Goal: Find specific page/section: Find specific page/section

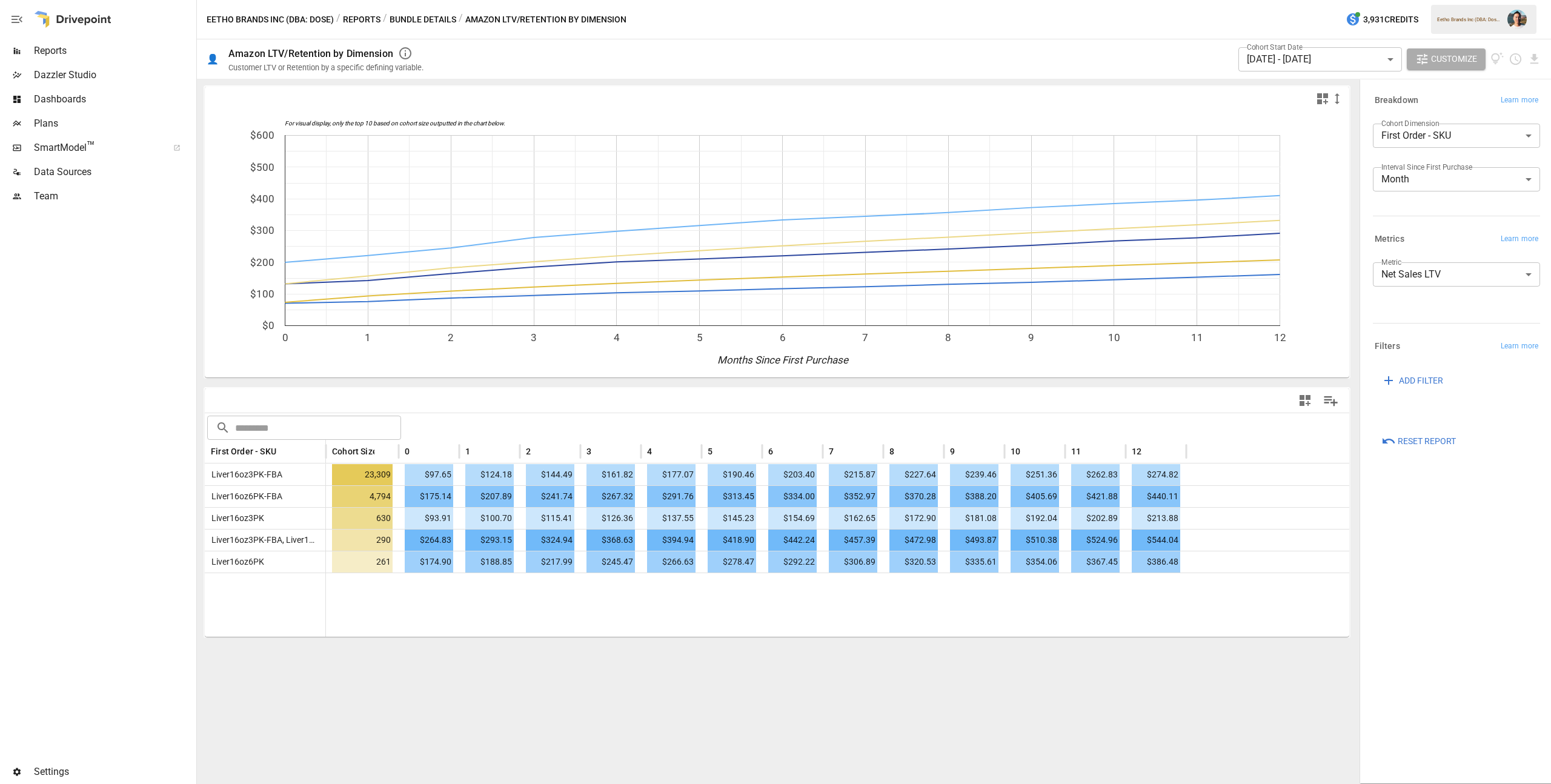
click at [115, 52] on span "Reports" at bounding box center [114, 51] width 160 height 15
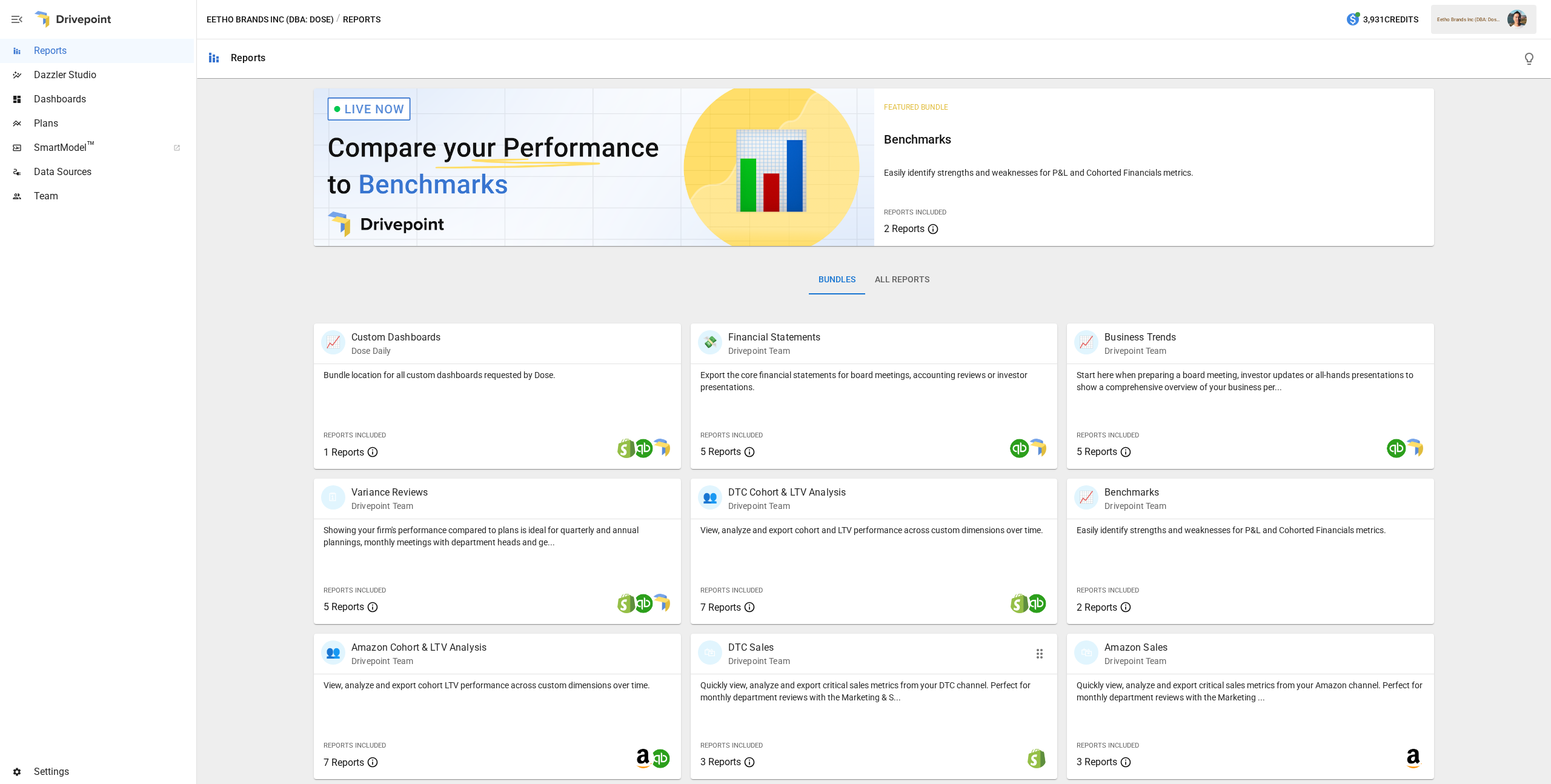
click at [792, 721] on div "Quickly view, analyze and export critical sales metrics from your DTC channel. …" at bounding box center [874, 726] width 367 height 105
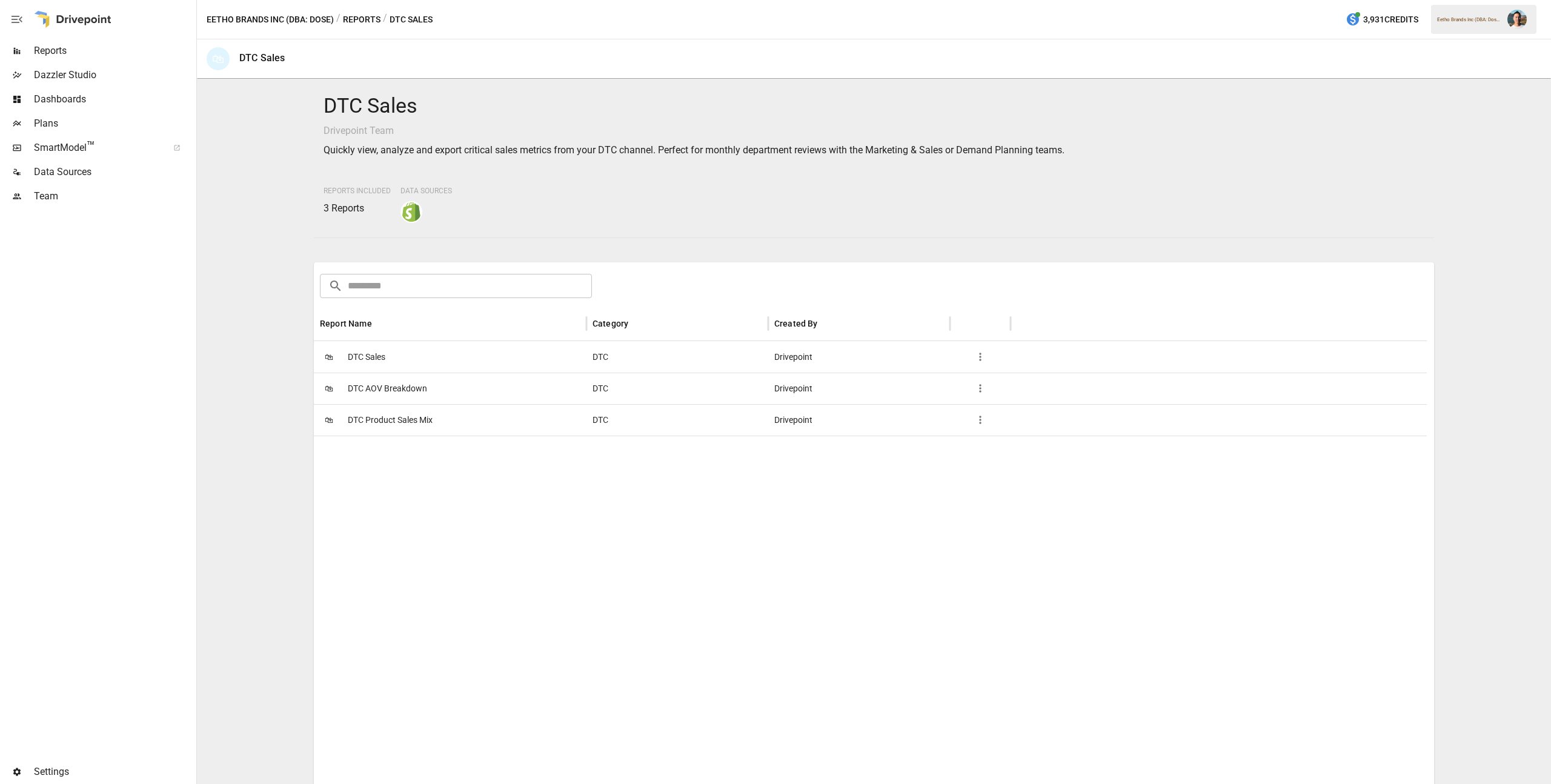
click at [380, 413] on span "DTC Product Sales Mix" at bounding box center [390, 420] width 85 height 31
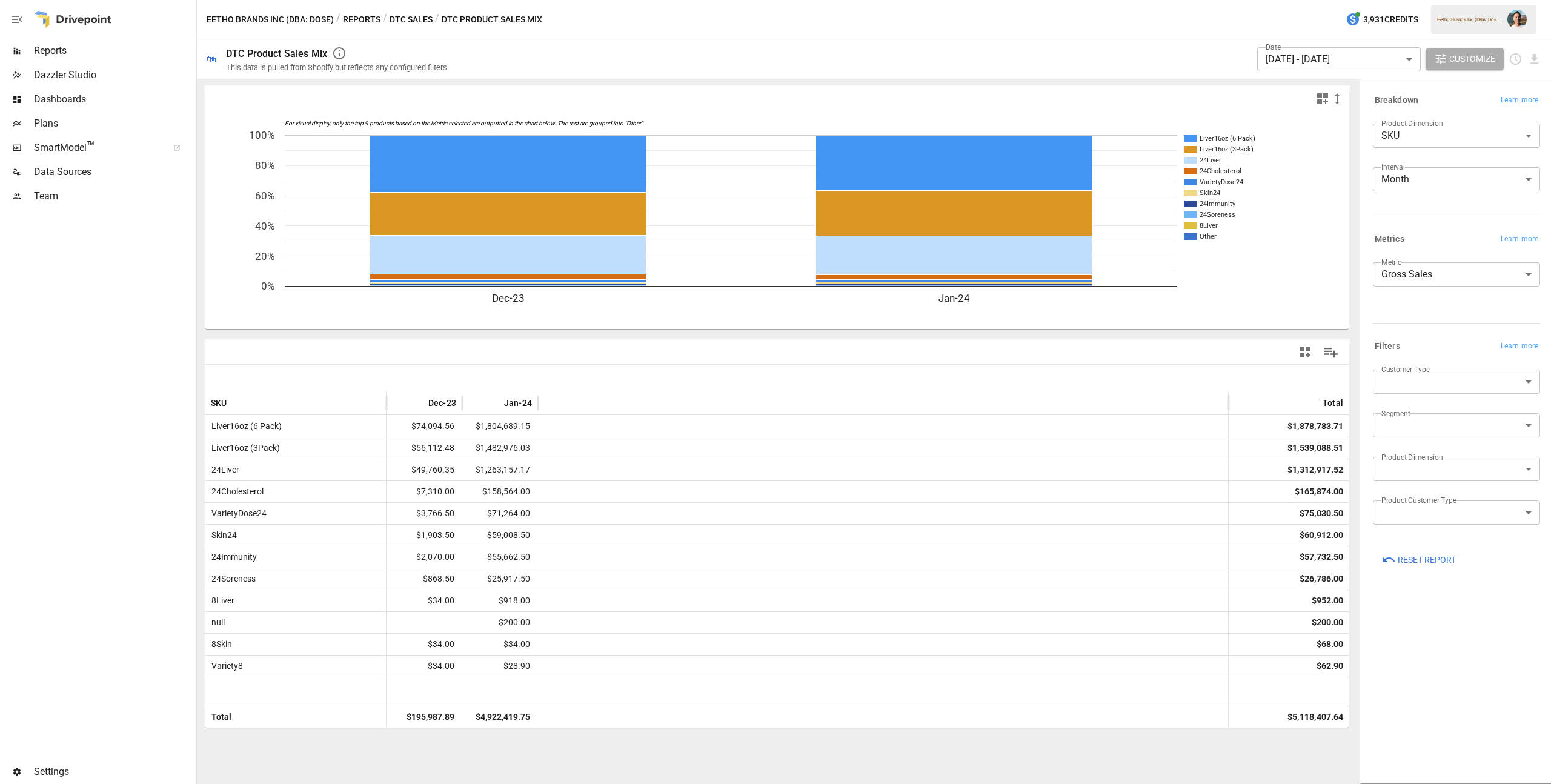
click at [1496, 0] on body "Reports Dazzler Studio Dashboards Plans SmartModel ™ Data Sources Team Settings…" at bounding box center [776, 0] width 1551 height 0
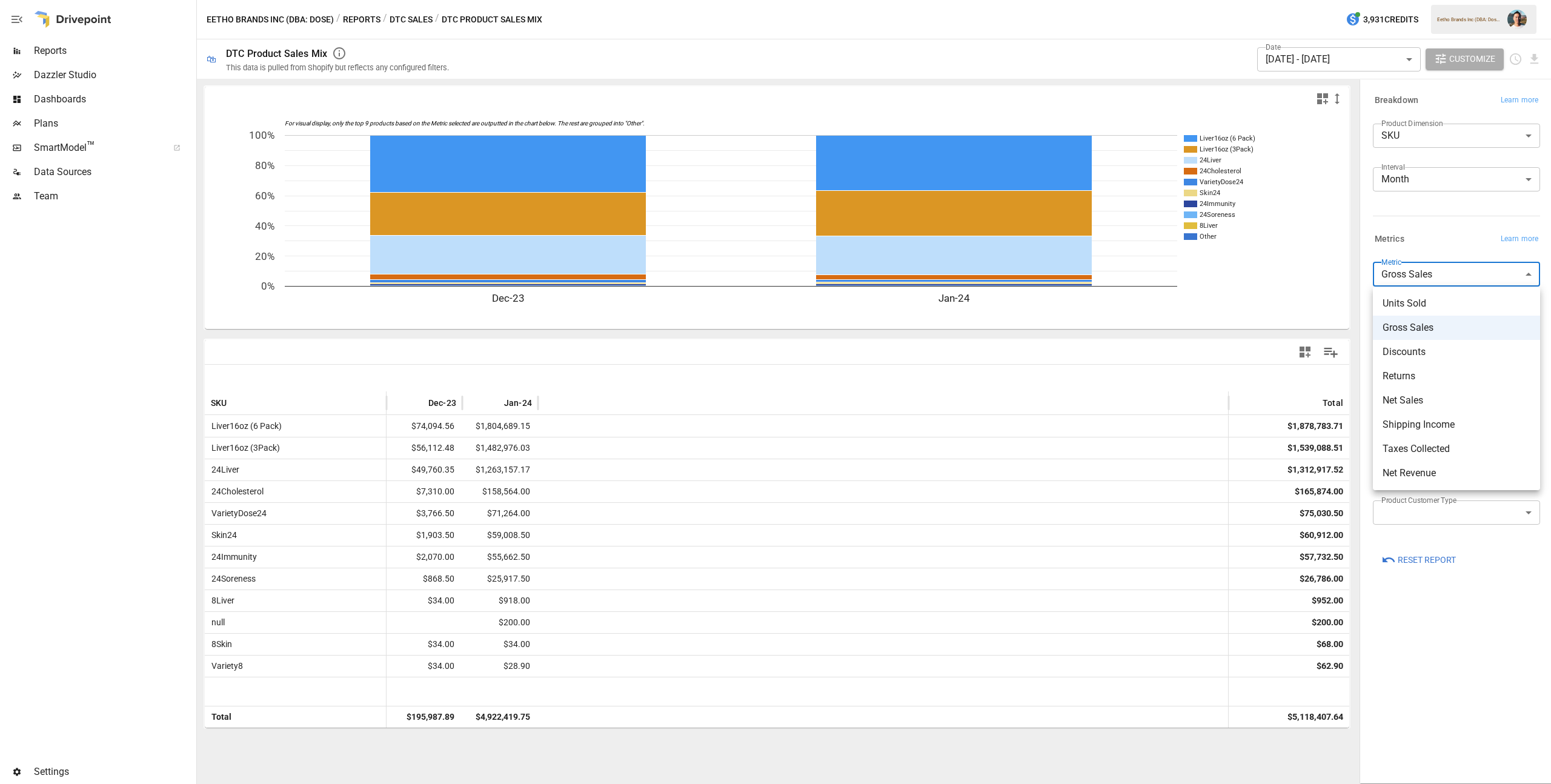
click at [1436, 239] on div at bounding box center [776, 392] width 1551 height 784
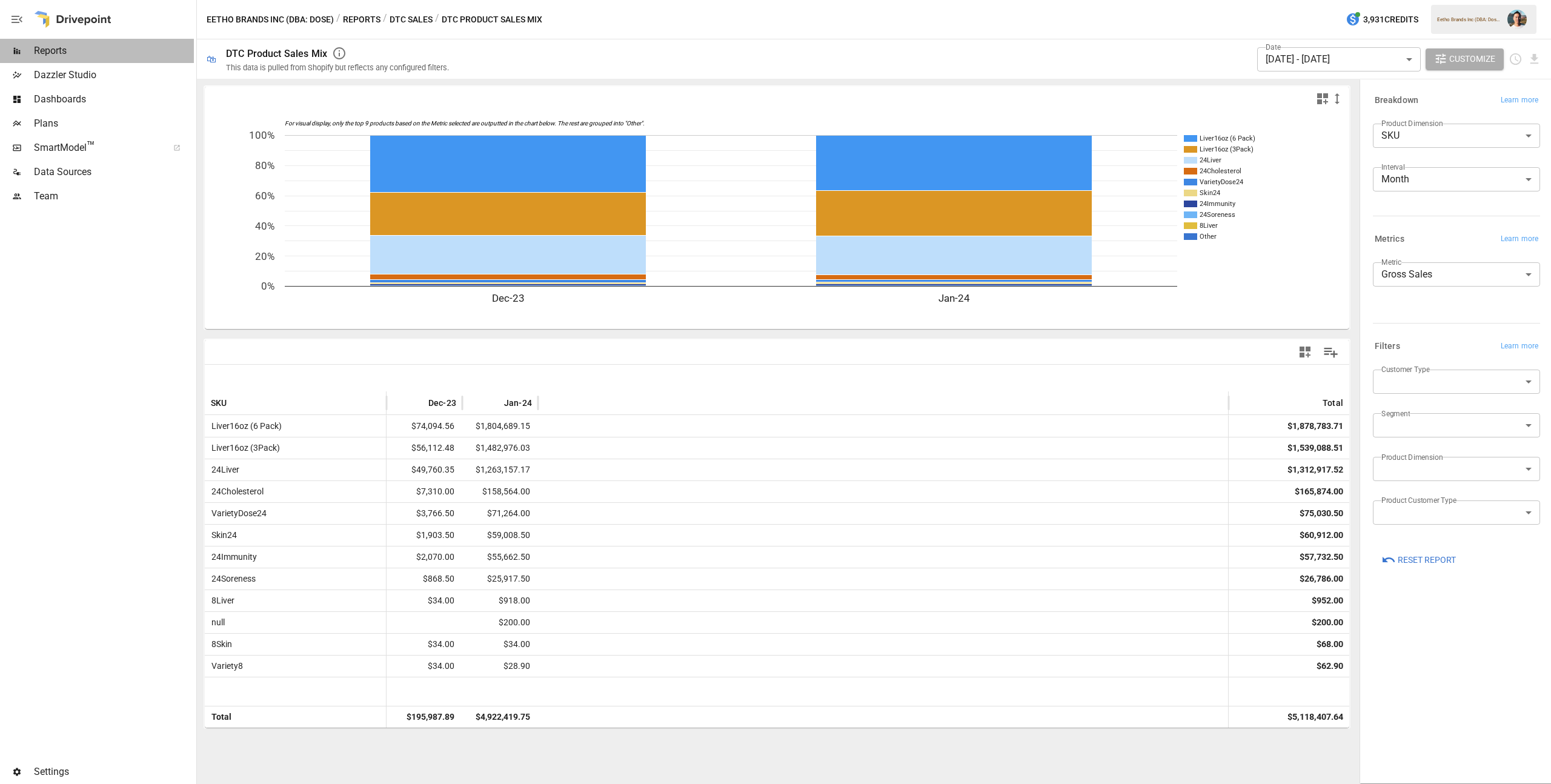
click at [89, 54] on span "Reports" at bounding box center [114, 51] width 160 height 15
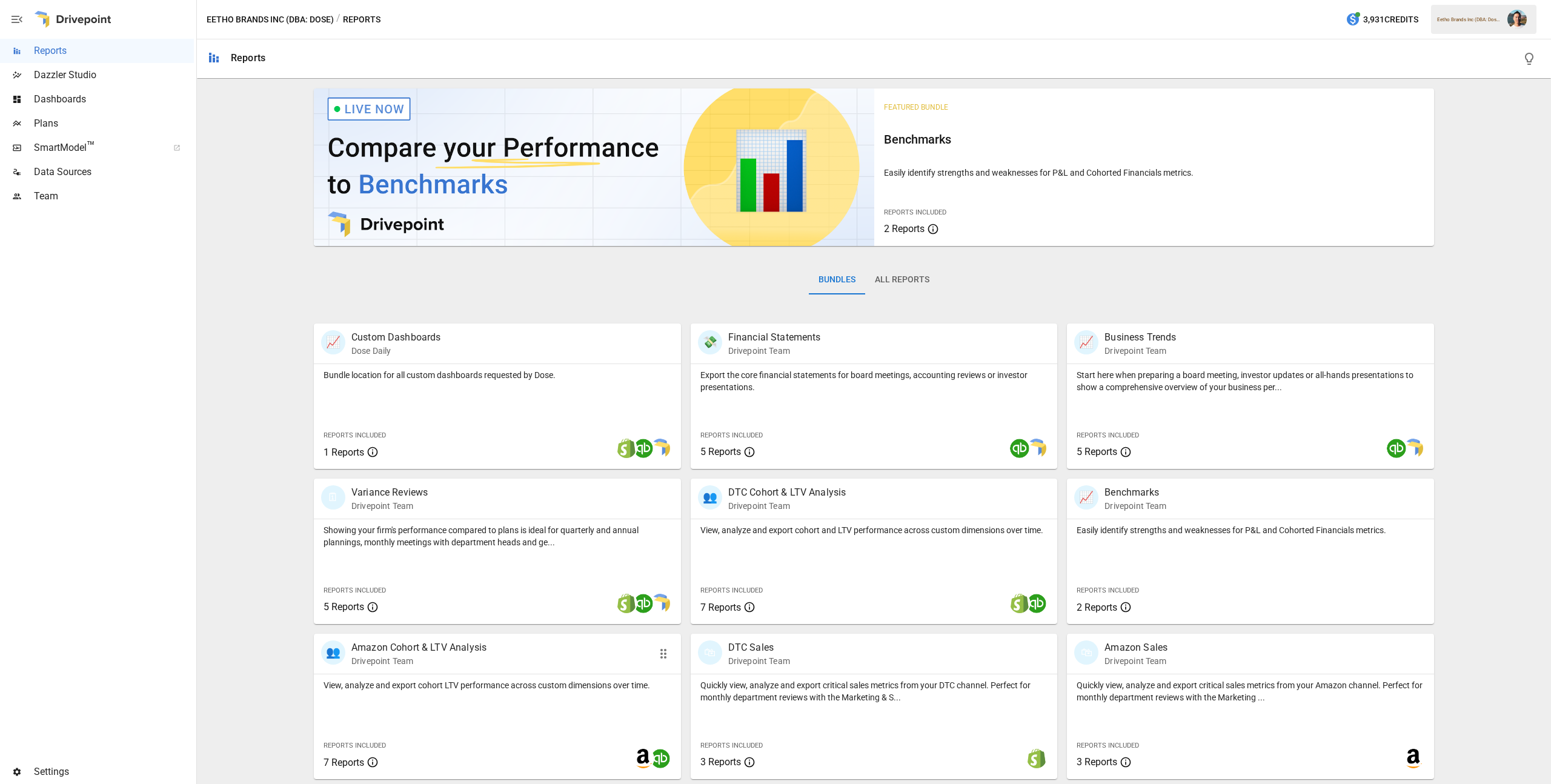
click at [570, 690] on p "View, analyze and export cohort LTV performance across custom dimensions over t…" at bounding box center [497, 685] width 348 height 12
click at [823, 690] on p "Quickly view, analyze and export critical sales metrics from your DTC channel. …" at bounding box center [875, 691] width 348 height 24
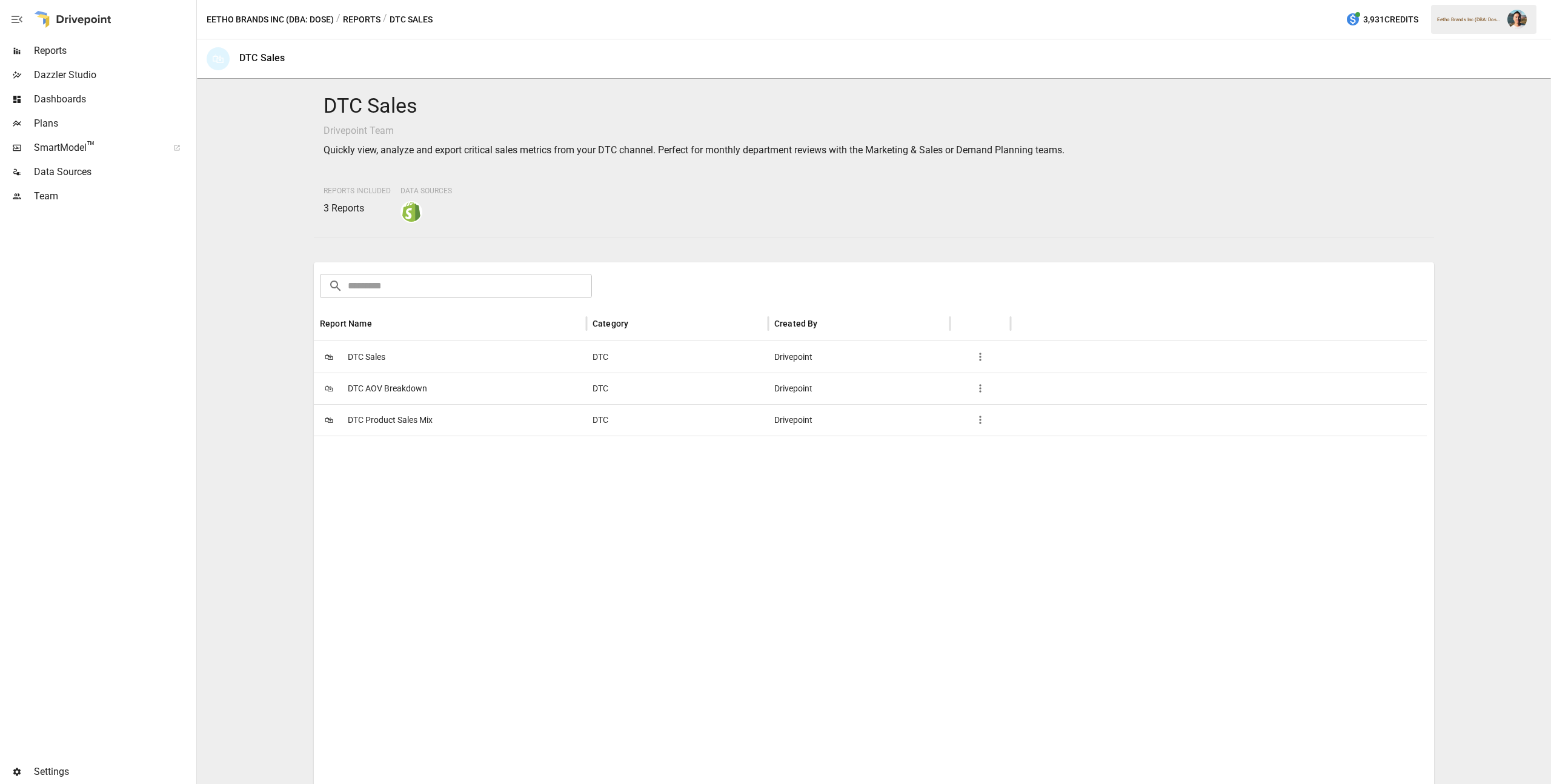
click at [417, 417] on span "DTC Product Sales Mix" at bounding box center [390, 420] width 85 height 31
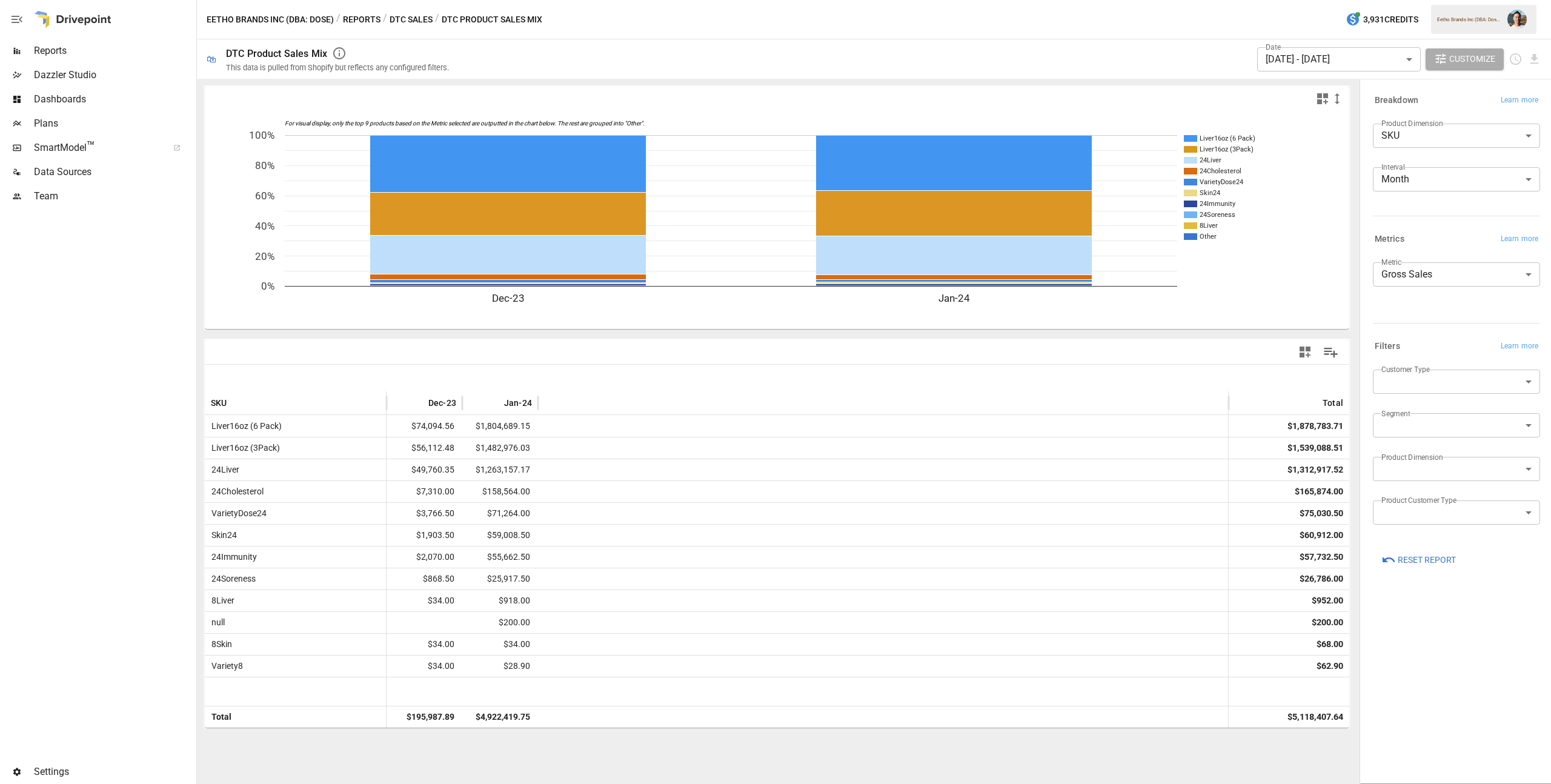
click at [1459, 0] on body "Reports Dazzler Studio Dashboards Plans SmartModel ™ Data Sources Team Settings…" at bounding box center [776, 0] width 1551 height 0
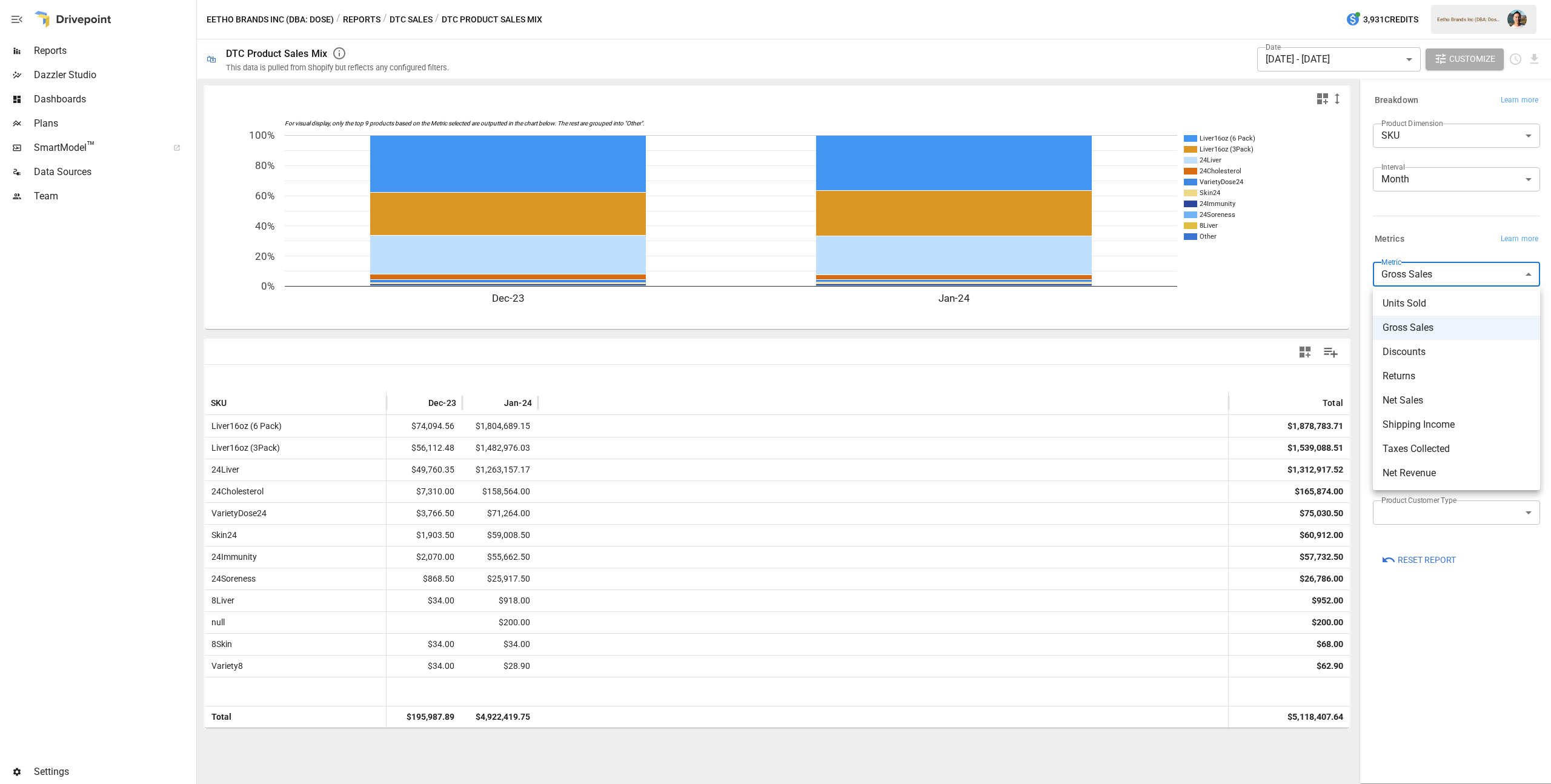
click at [1430, 207] on div at bounding box center [776, 392] width 1551 height 784
